Goal: Transaction & Acquisition: Purchase product/service

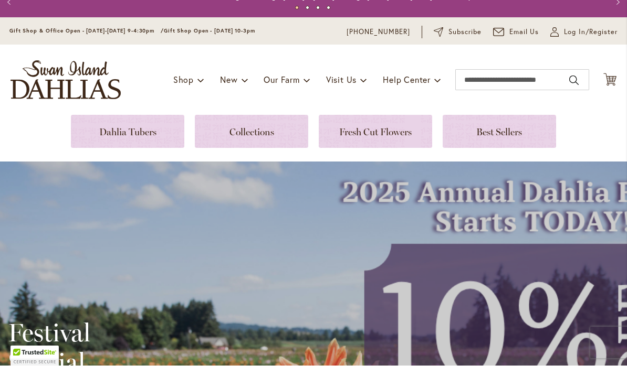
scroll to position [14, 0]
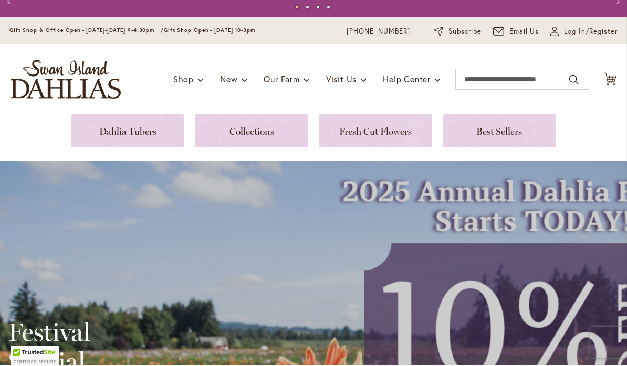
click at [105, 130] on link at bounding box center [127, 131] width 113 height 33
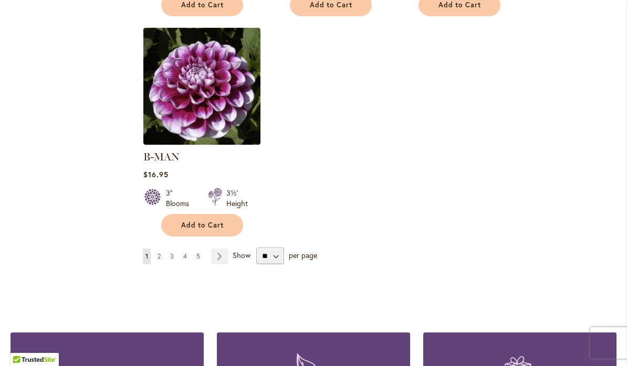
scroll to position [1354, 0]
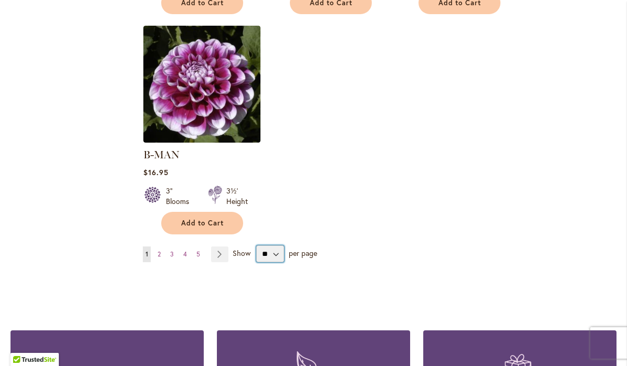
click at [279, 246] on select "** ** ** **" at bounding box center [270, 254] width 28 height 17
select select "**"
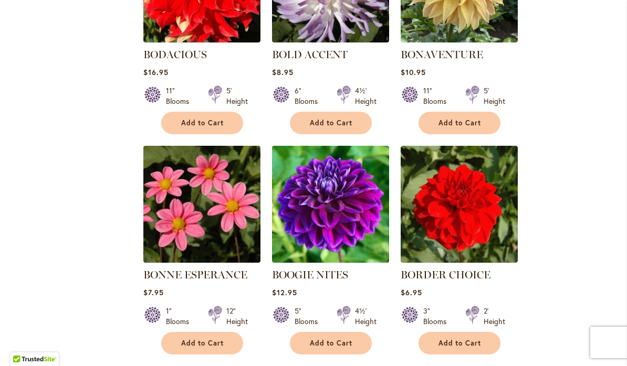
scroll to position [3455, 0]
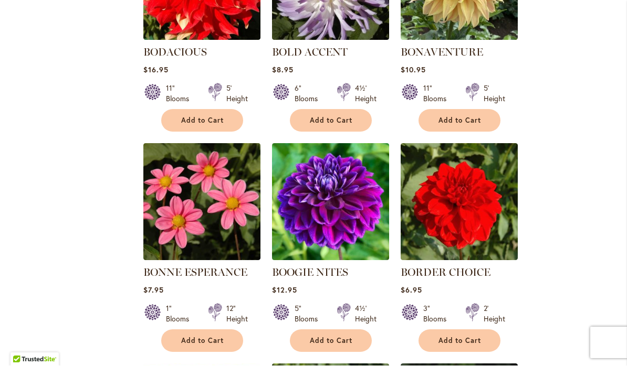
click at [339, 337] on span "Add to Cart" at bounding box center [331, 341] width 43 height 9
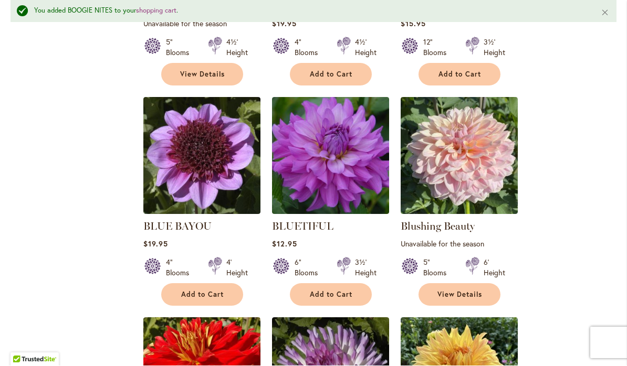
scroll to position [3083, 0]
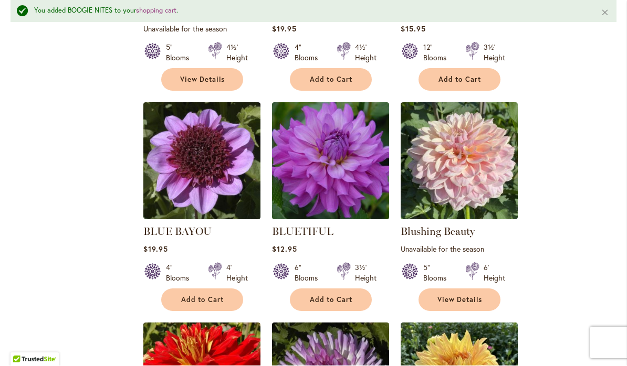
click at [341, 139] on img at bounding box center [330, 161] width 117 height 117
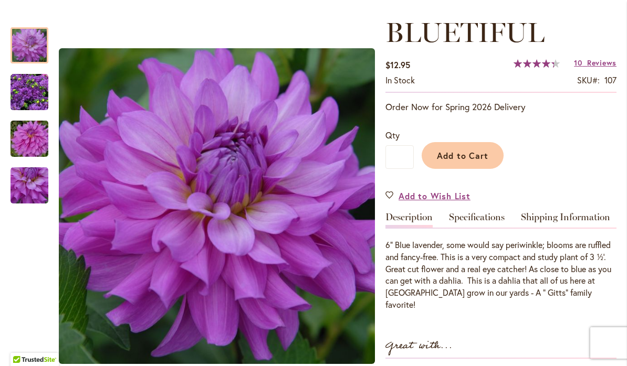
scroll to position [148, 0]
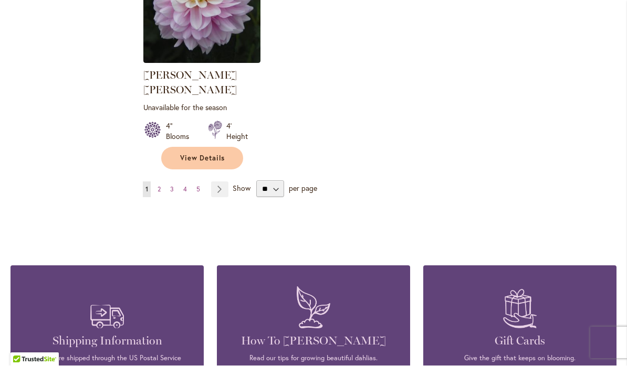
scroll to position [4987, 0]
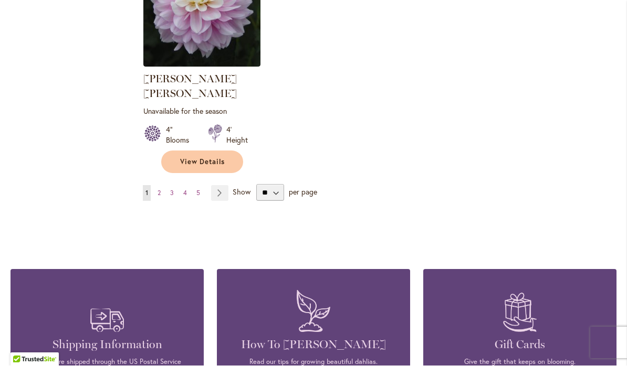
click at [216, 186] on link "Page Next" at bounding box center [219, 194] width 17 height 16
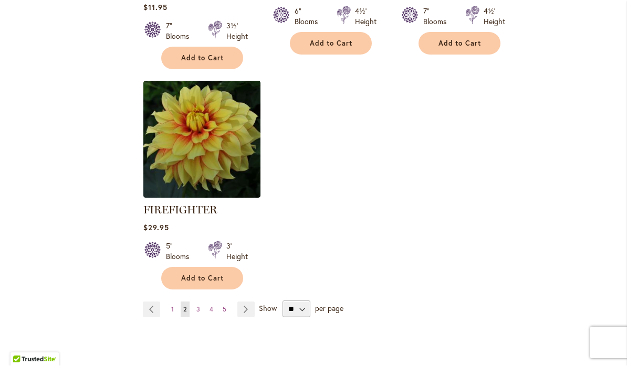
scroll to position [4963, 0]
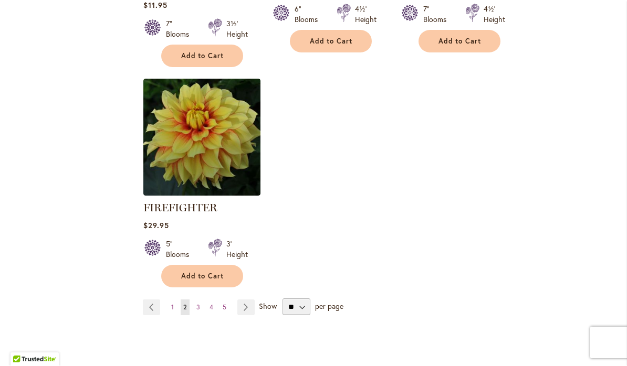
click at [239, 300] on link "Page Next" at bounding box center [245, 308] width 17 height 16
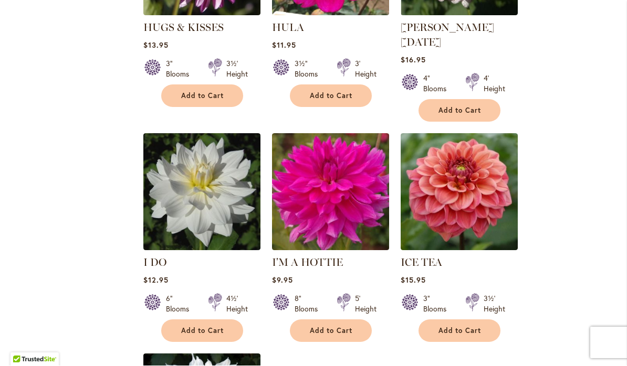
scroll to position [4699, 0]
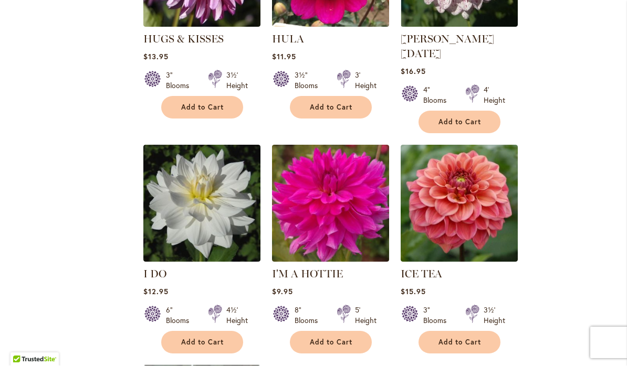
click at [335, 145] on img at bounding box center [330, 203] width 117 height 117
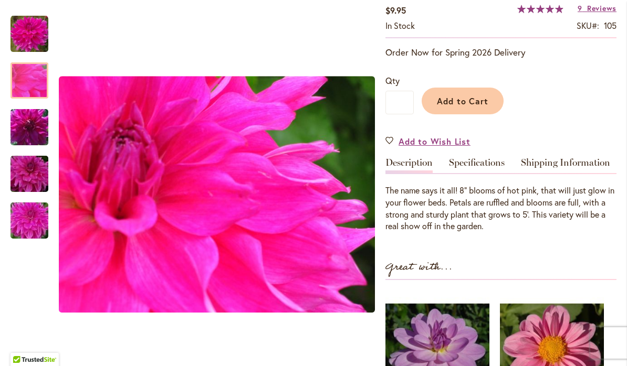
scroll to position [194, 0]
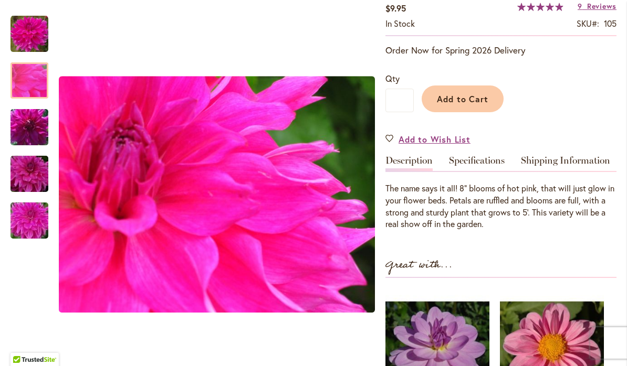
click at [26, 36] on img "I'm A Hottie" at bounding box center [30, 34] width 38 height 38
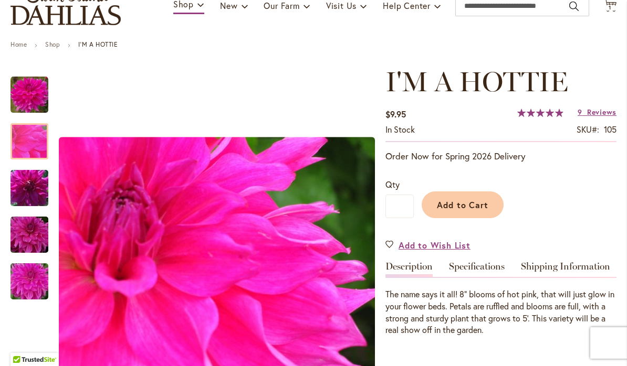
scroll to position [89, 0]
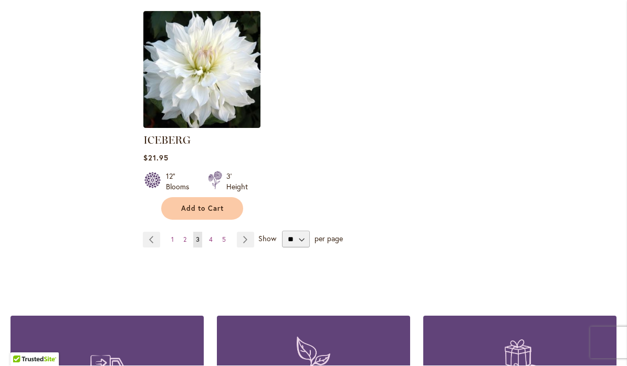
scroll to position [5050, 0]
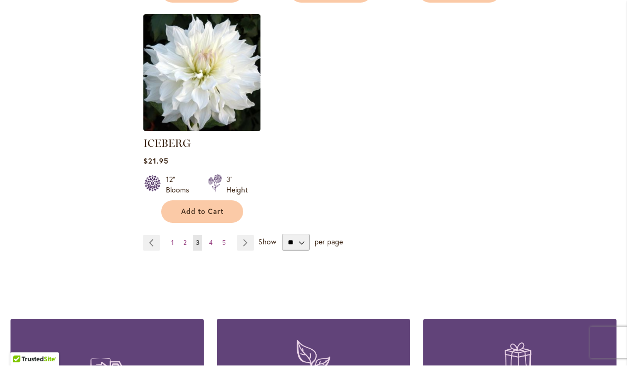
click at [239, 236] on link "Page Next" at bounding box center [245, 244] width 17 height 16
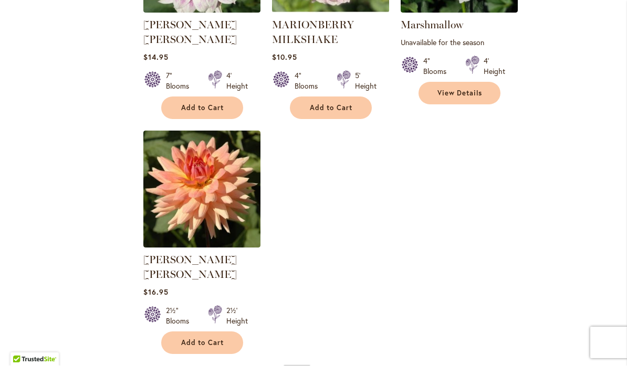
scroll to position [4892, 0]
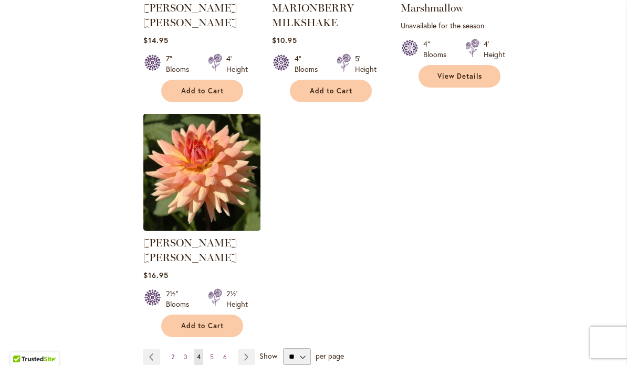
click at [251, 350] on link "Page Next" at bounding box center [246, 358] width 17 height 16
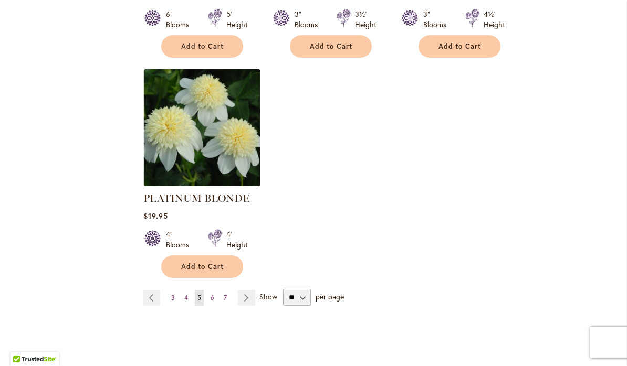
scroll to position [4954, 0]
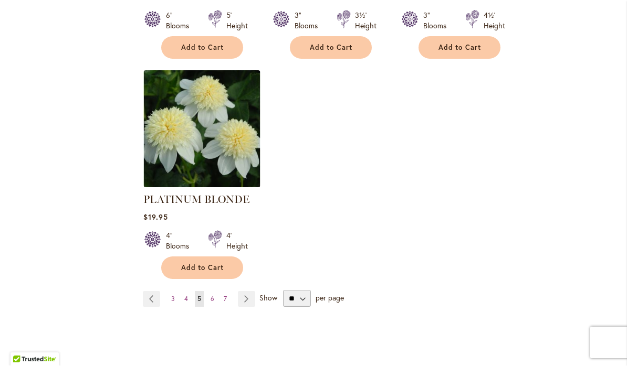
click at [171, 296] on span "3" at bounding box center [173, 300] width 4 height 8
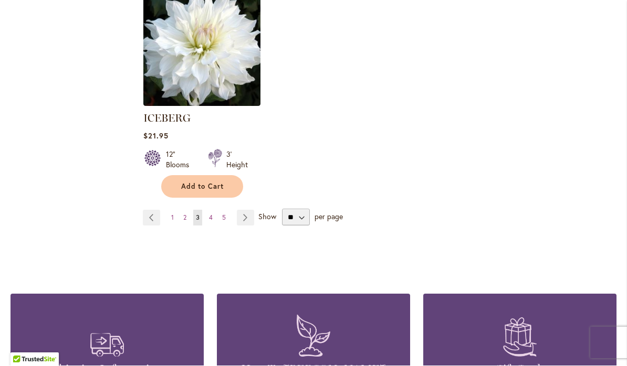
scroll to position [5076, 0]
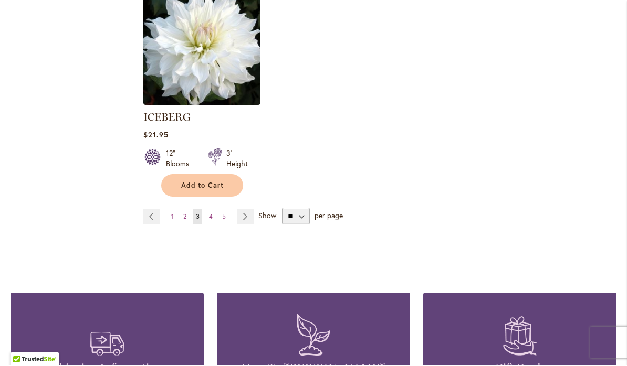
click at [239, 209] on link "Page Next" at bounding box center [245, 217] width 17 height 16
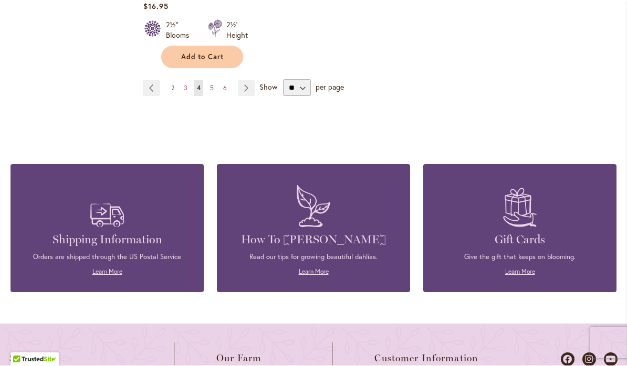
scroll to position [5105, 0]
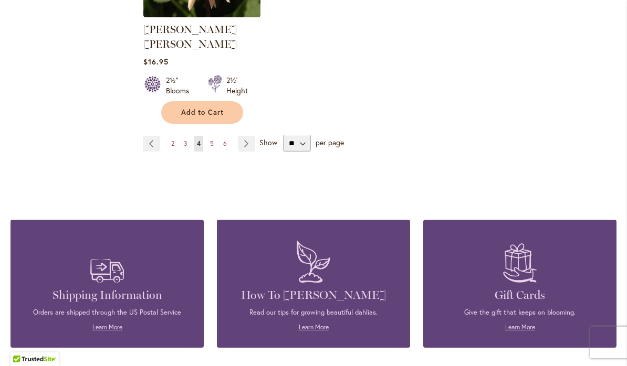
click at [238, 137] on link "Page Next" at bounding box center [246, 145] width 17 height 16
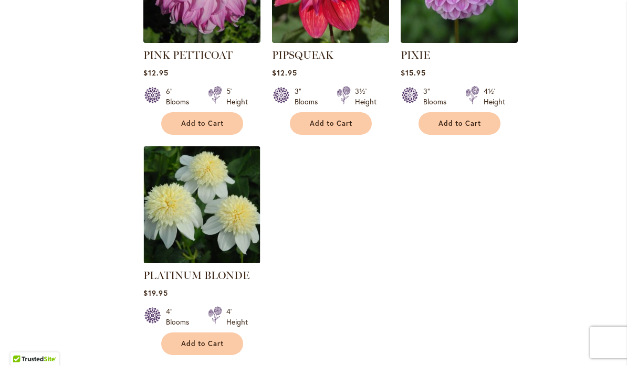
scroll to position [4905, 0]
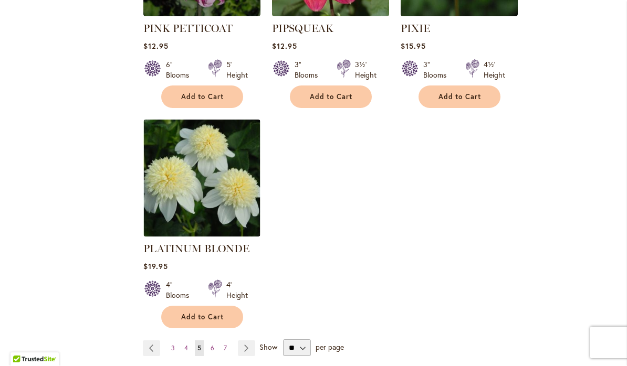
click at [253, 341] on link "Page Next" at bounding box center [246, 349] width 17 height 16
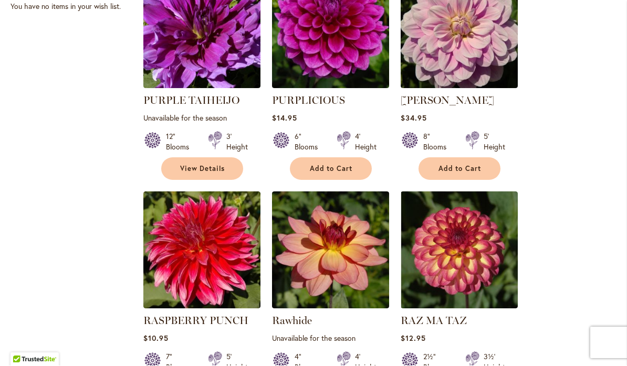
scroll to position [762, 0]
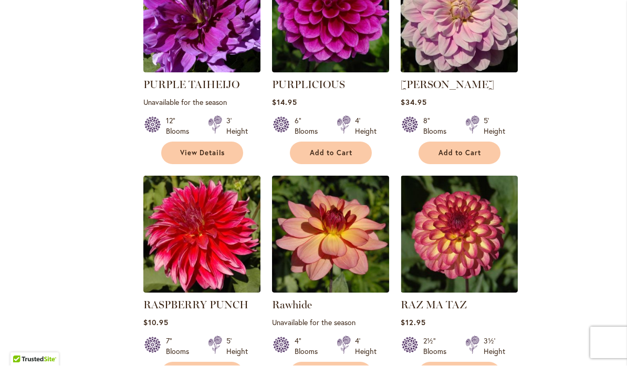
click at [504, 250] on img at bounding box center [459, 234] width 117 height 117
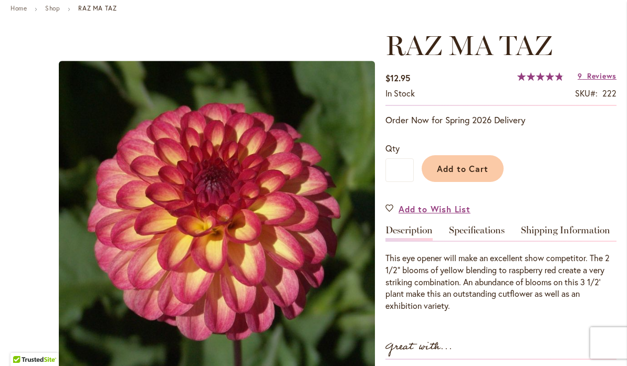
scroll to position [123, 0]
